Goal: Task Accomplishment & Management: Complete application form

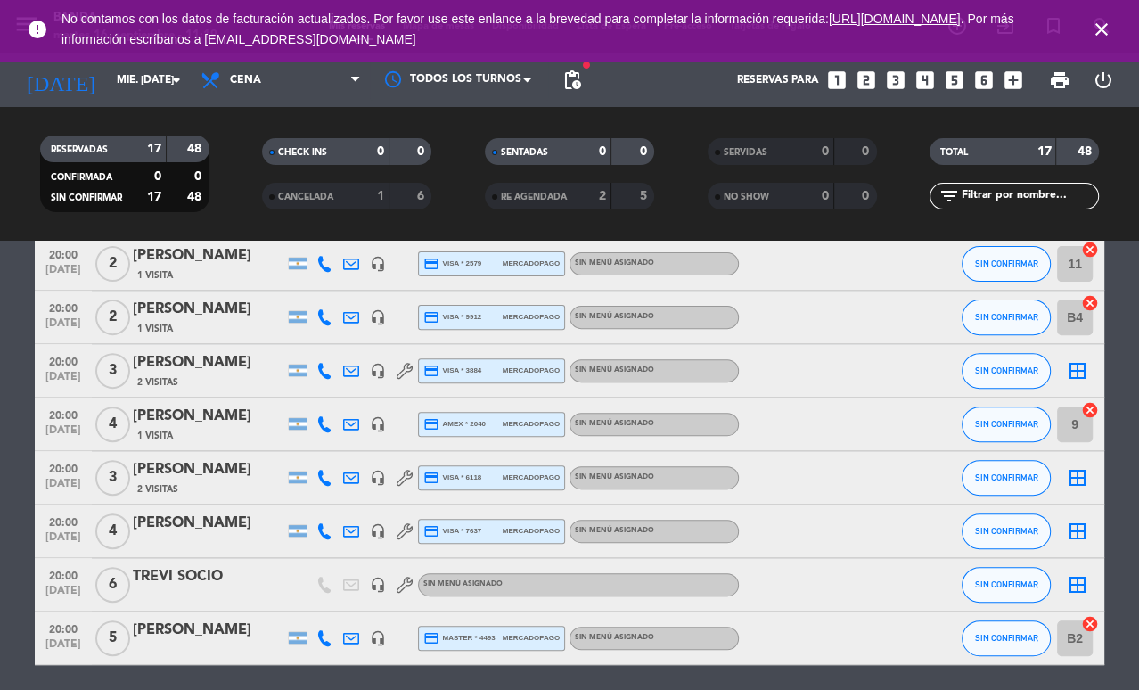
scroll to position [630, 0]
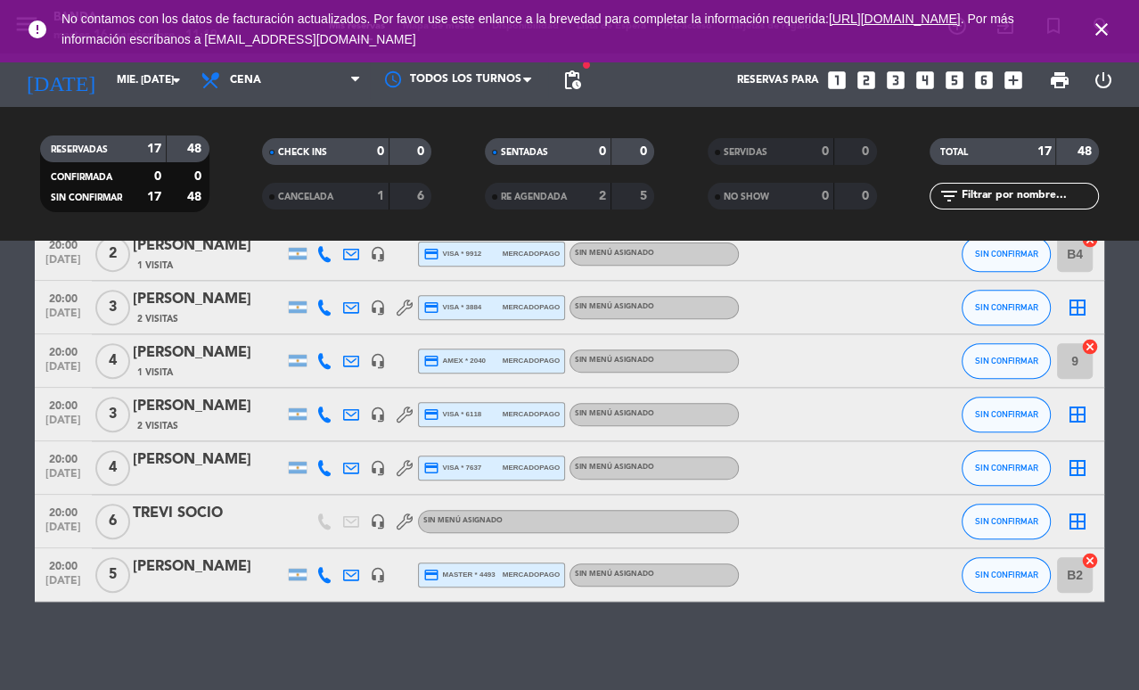
click at [924, 82] on icon "looks_4" at bounding box center [925, 80] width 23 height 23
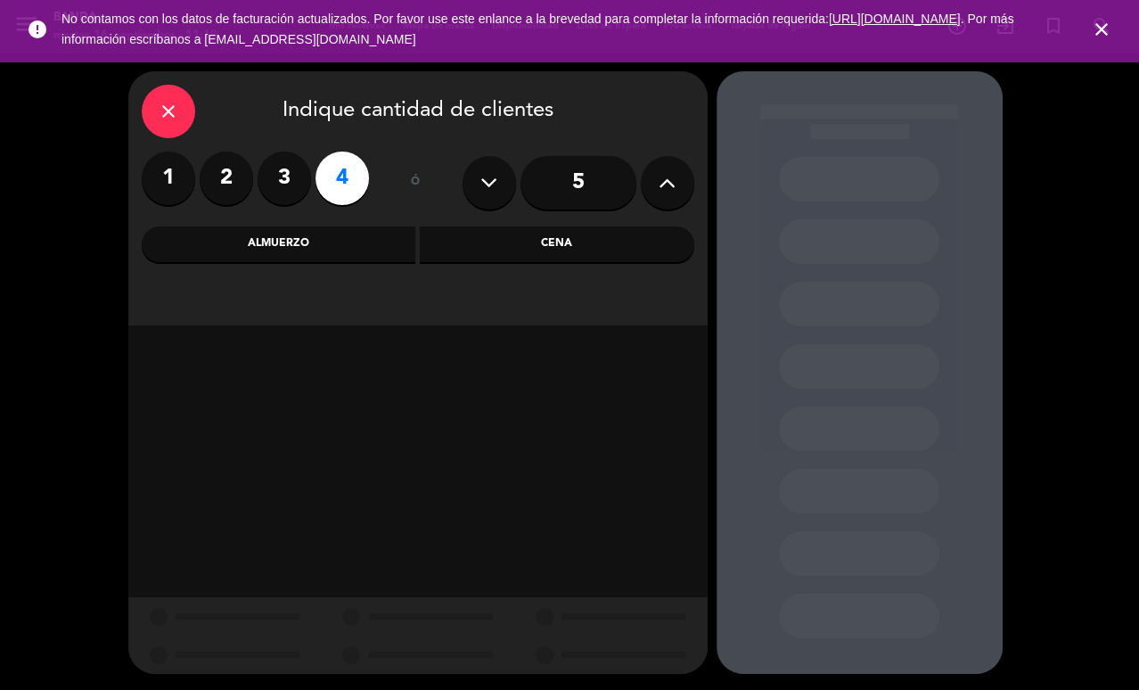
click at [523, 245] on div "Cena" at bounding box center [557, 244] width 275 height 36
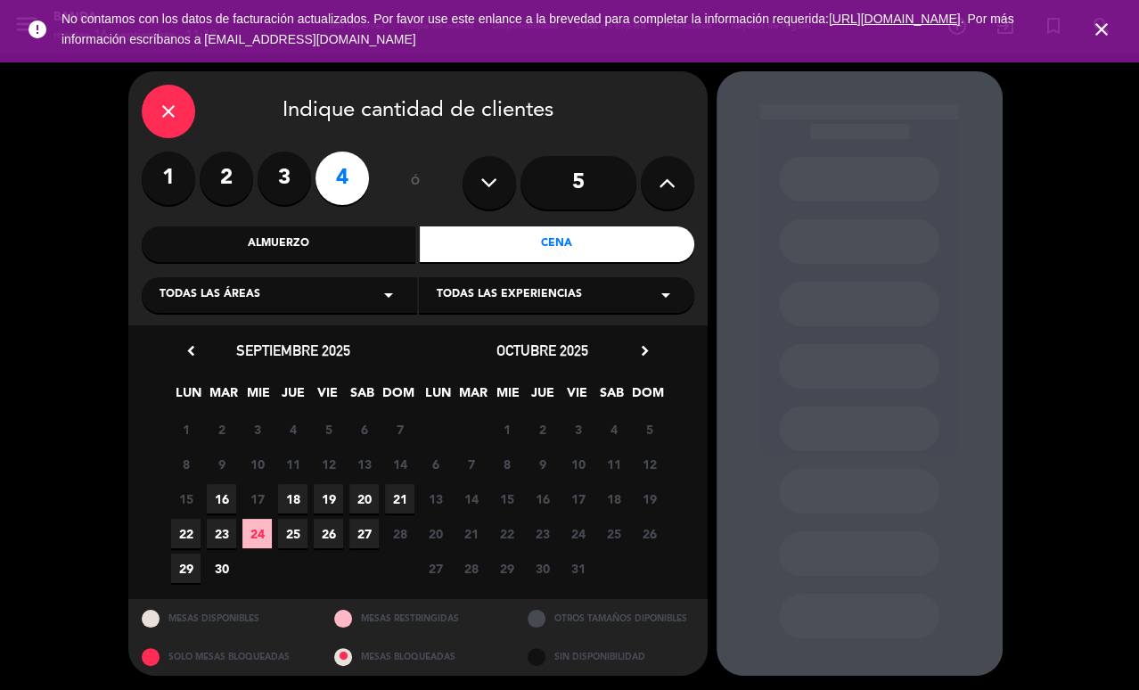
click at [259, 535] on span "24" at bounding box center [256, 533] width 29 height 29
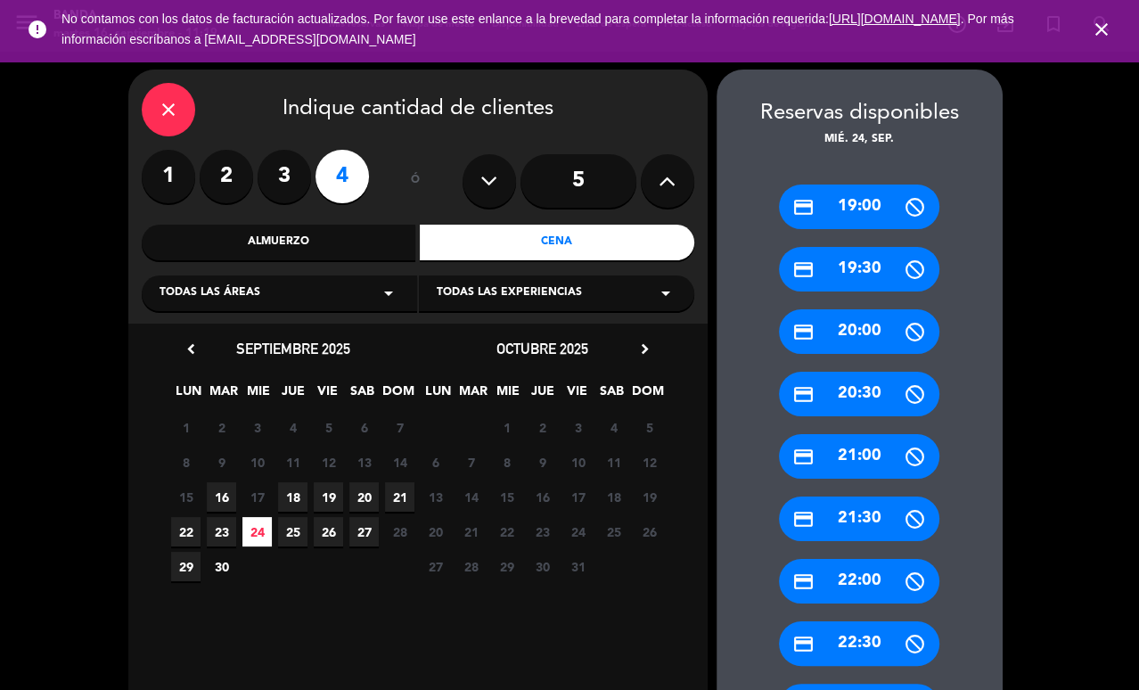
scroll to position [152, 0]
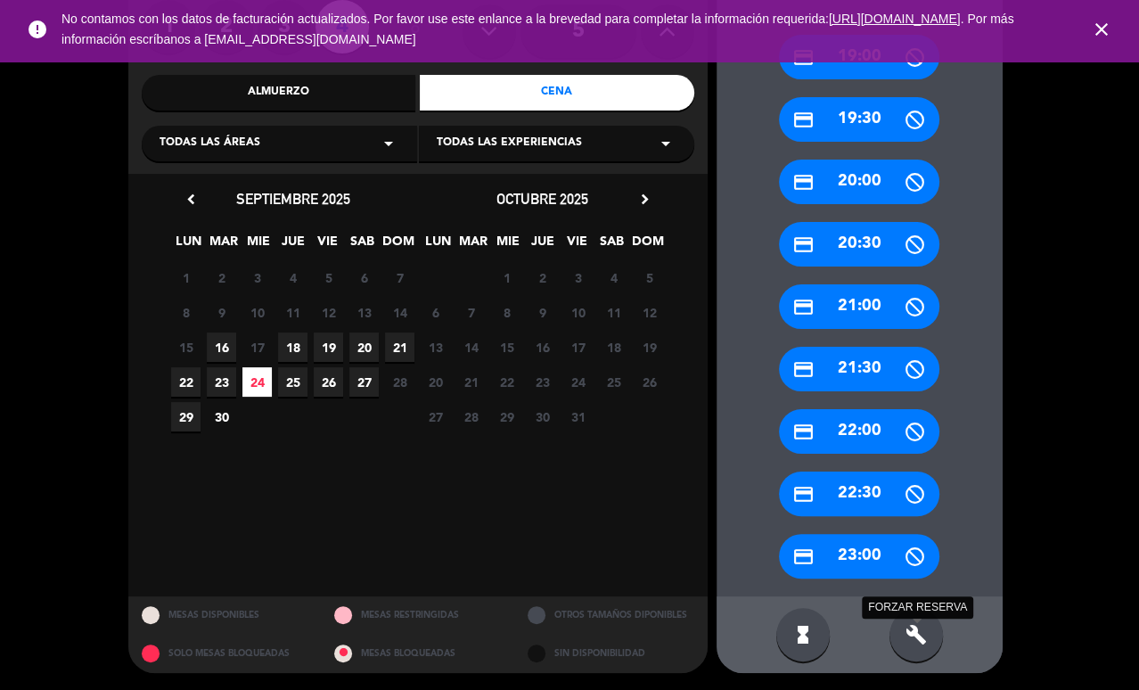
click at [918, 642] on icon "build" at bounding box center [916, 634] width 21 height 21
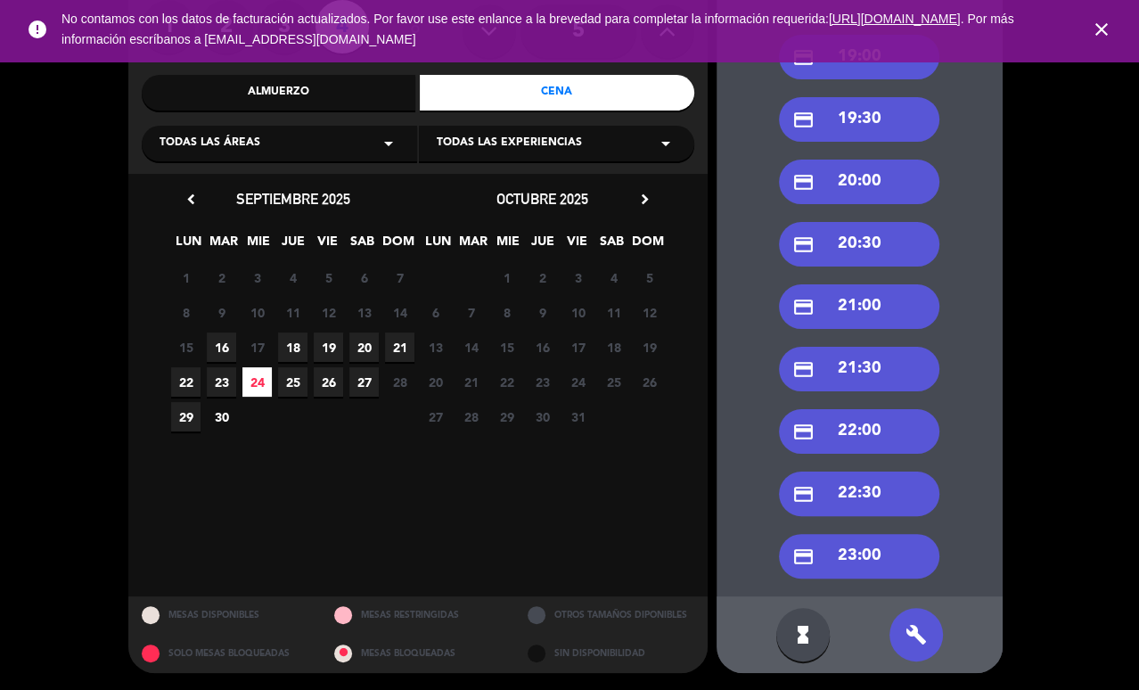
click at [864, 196] on div "credit_card 20:00" at bounding box center [859, 182] width 160 height 45
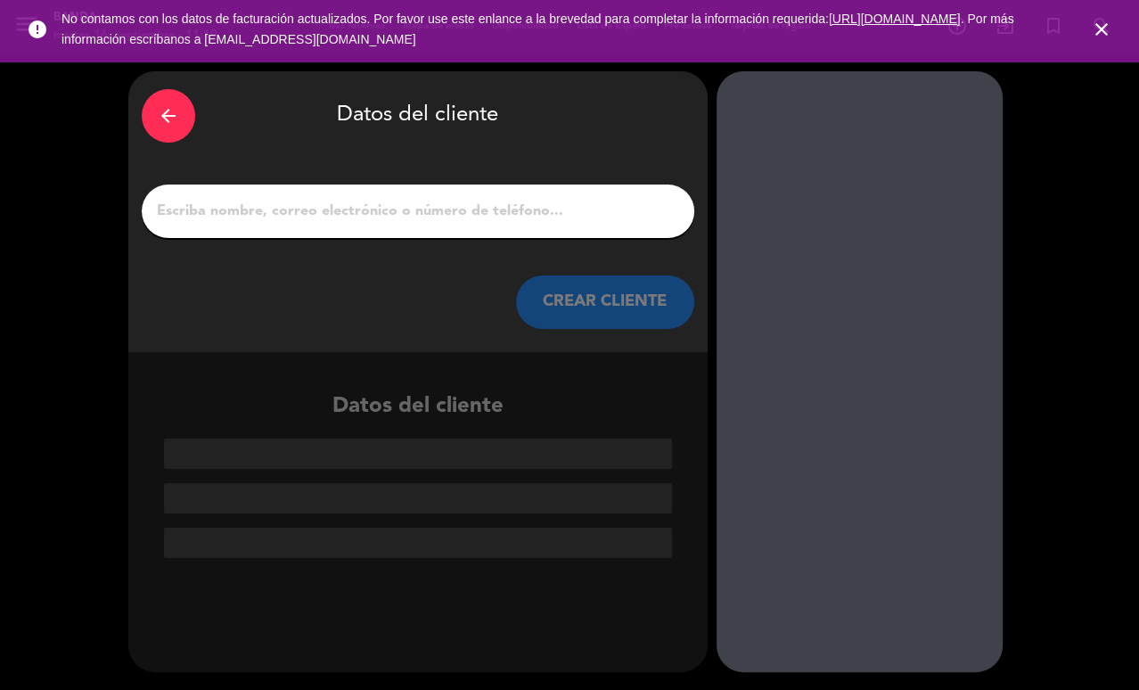
scroll to position [0, 0]
click at [592, 204] on input "1" at bounding box center [418, 211] width 526 height 25
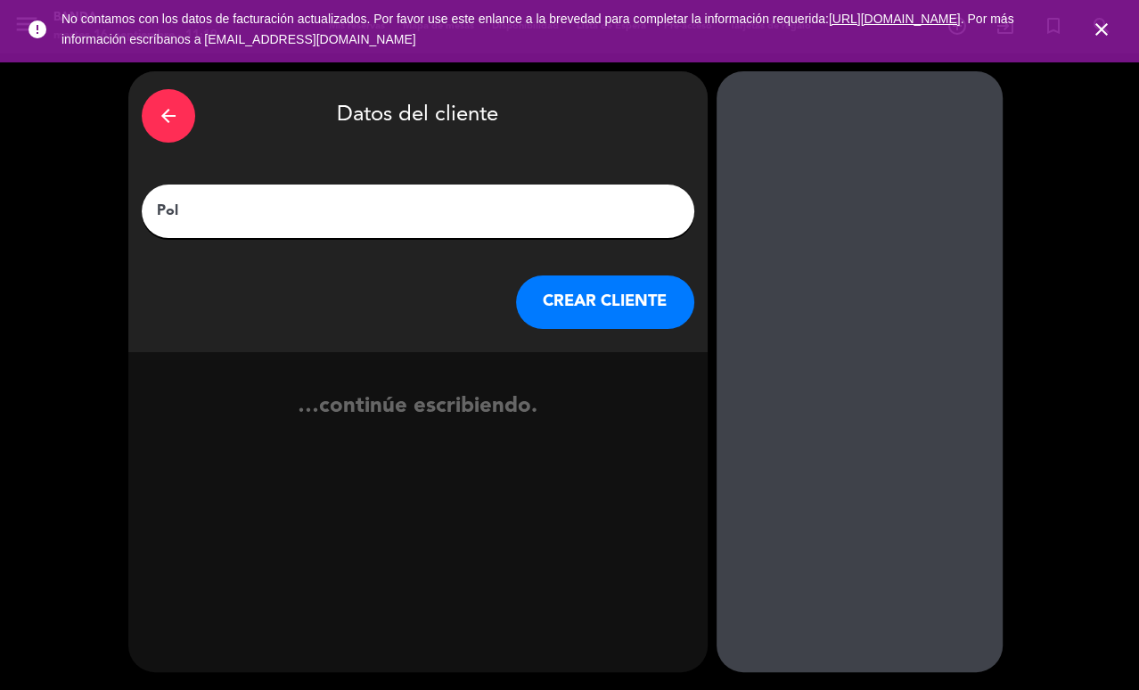
type input "Pol"
click at [578, 297] on button "CREAR CLIENTE" at bounding box center [605, 301] width 178 height 53
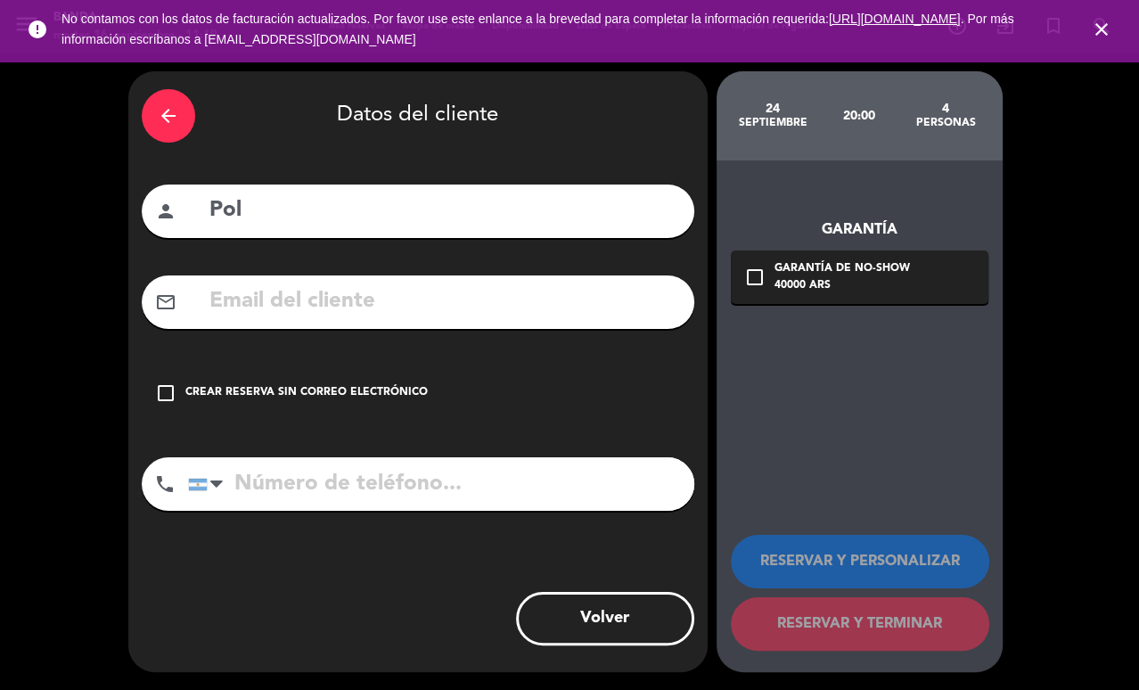
click at [176, 389] on div "check_box_outline_blank Crear reserva sin correo electrónico" at bounding box center [418, 392] width 553 height 53
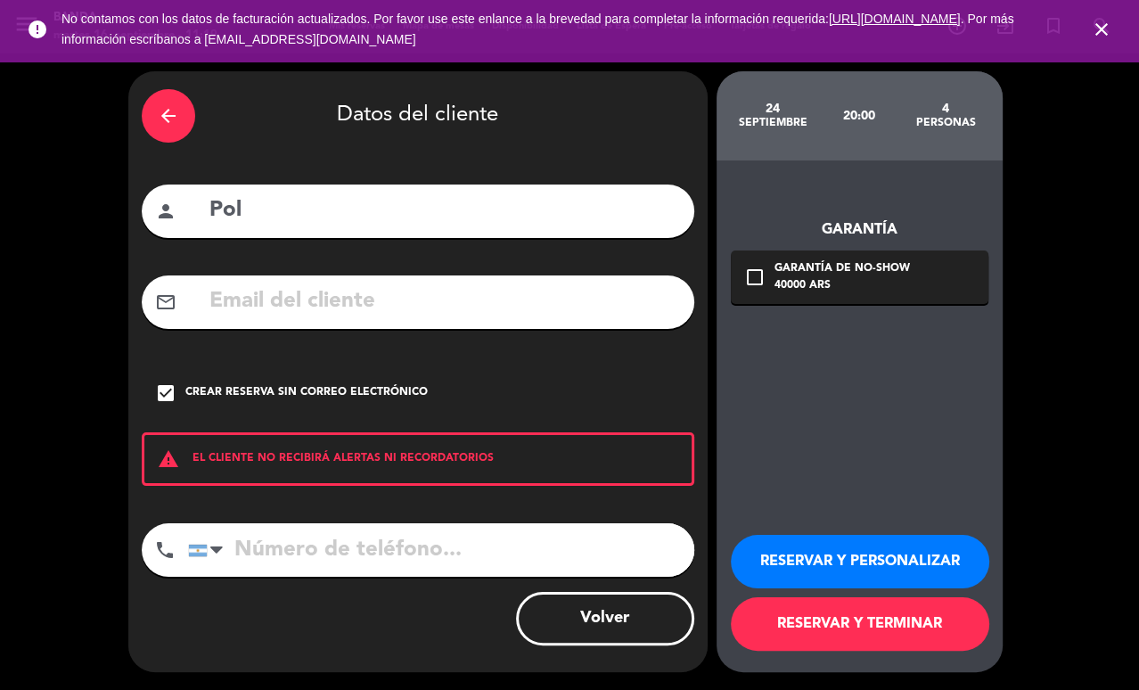
click at [905, 567] on button "RESERVAR Y PERSONALIZAR" at bounding box center [860, 561] width 258 height 53
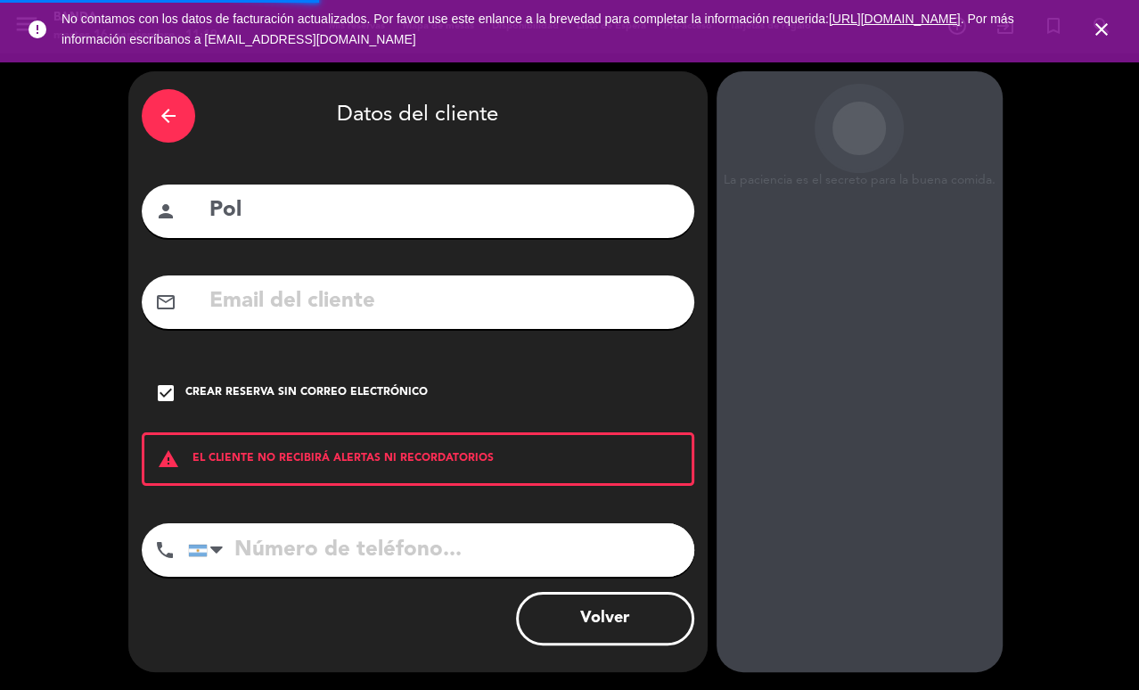
scroll to position [22, 0]
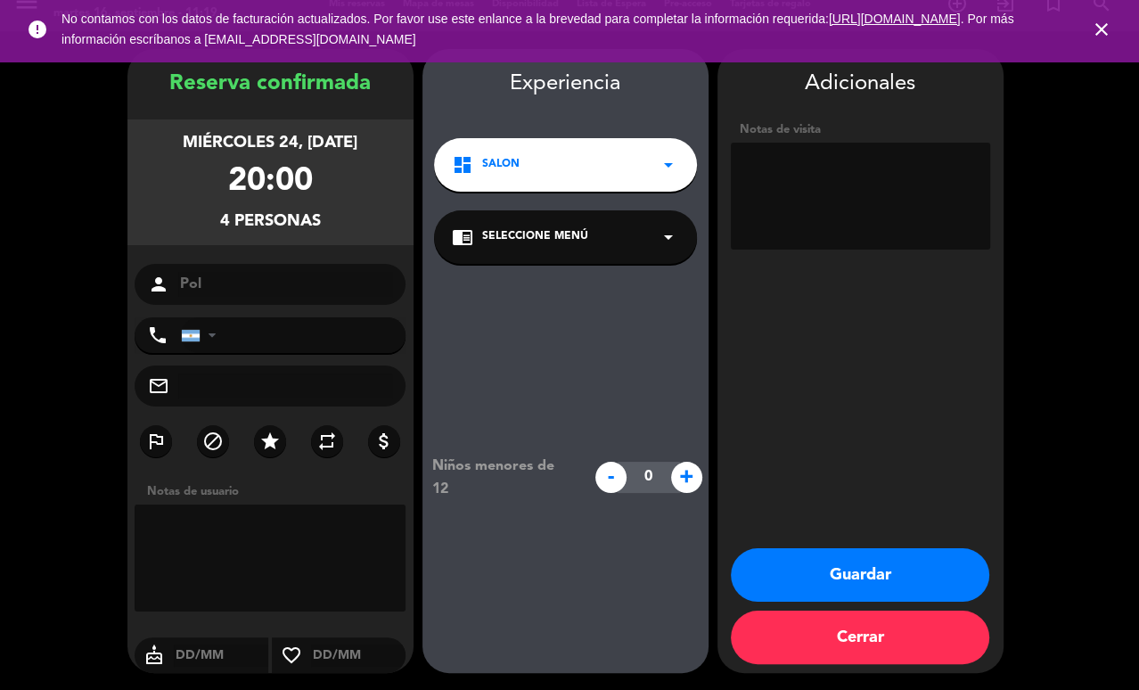
click at [902, 571] on button "Guardar" at bounding box center [860, 574] width 258 height 53
